Goal: Task Accomplishment & Management: Use online tool/utility

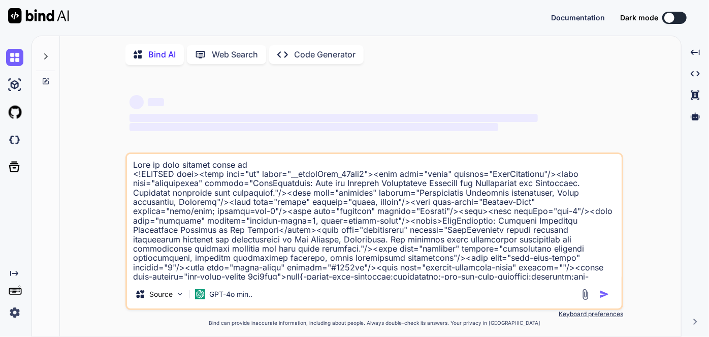
click at [9, 310] on img at bounding box center [14, 312] width 17 height 17
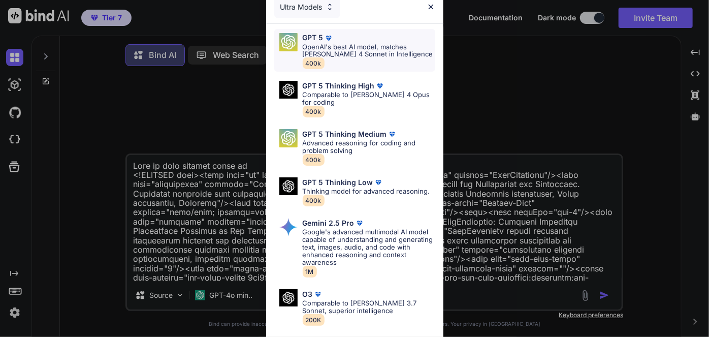
click at [337, 45] on p "OpenAI's best AI model, matches [PERSON_NAME] 4 Sonnet in Intelligence" at bounding box center [369, 50] width 133 height 15
type textarea "x"
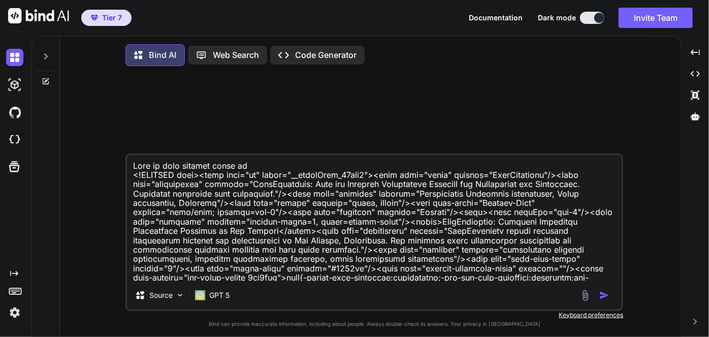
click at [17, 313] on img at bounding box center [14, 312] width 17 height 17
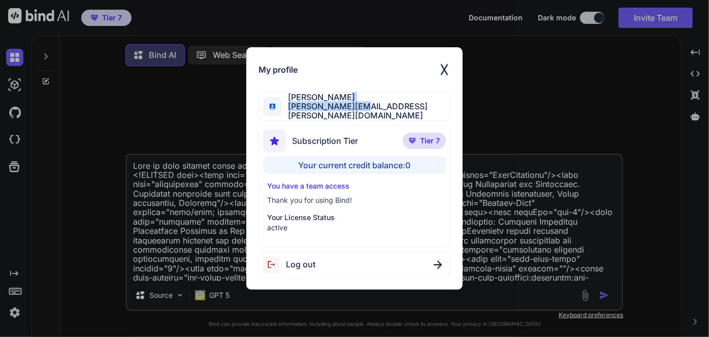
drag, startPoint x: 368, startPoint y: 105, endPoint x: 358, endPoint y: 114, distance: 13.7
click at [357, 114] on div "[PERSON_NAME] [PERSON_NAME][EMAIL_ADDRESS][PERSON_NAME][DOMAIN_NAME]" at bounding box center [354, 106] width 192 height 29
click at [360, 114] on div "[PERSON_NAME] [PERSON_NAME][EMAIL_ADDRESS][PERSON_NAME][DOMAIN_NAME]" at bounding box center [354, 106] width 192 height 29
drag, startPoint x: 290, startPoint y: 102, endPoint x: 357, endPoint y: 114, distance: 68.1
click at [357, 114] on div "[PERSON_NAME] [PERSON_NAME][EMAIL_ADDRESS][PERSON_NAME][DOMAIN_NAME]" at bounding box center [354, 106] width 192 height 29
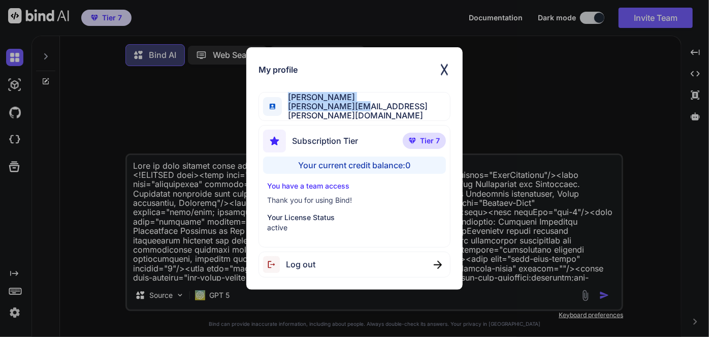
copy div "[PERSON_NAME] [PERSON_NAME][EMAIL_ADDRESS][PERSON_NAME][DOMAIN_NAME]"
click at [449, 72] on img at bounding box center [444, 69] width 12 height 20
